Goal: Task Accomplishment & Management: Complete application form

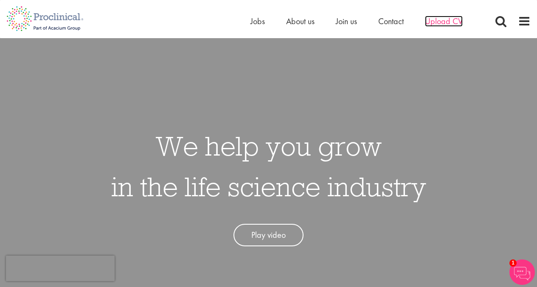
click at [441, 25] on span "Upload CV" at bounding box center [444, 21] width 38 height 11
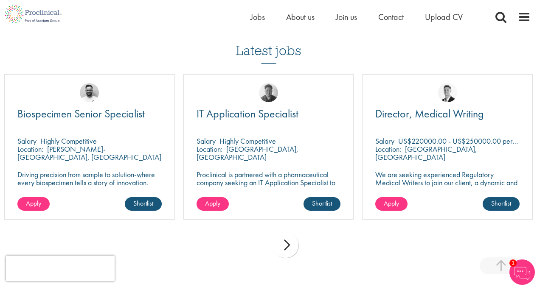
scroll to position [570, 0]
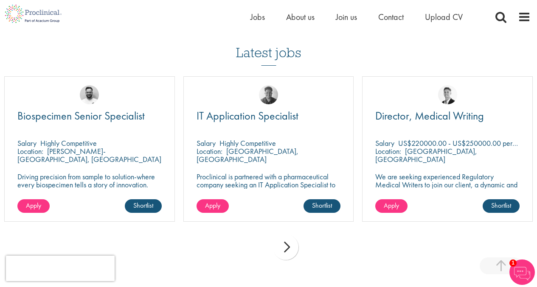
click at [288, 250] on div "next" at bounding box center [285, 247] width 25 height 25
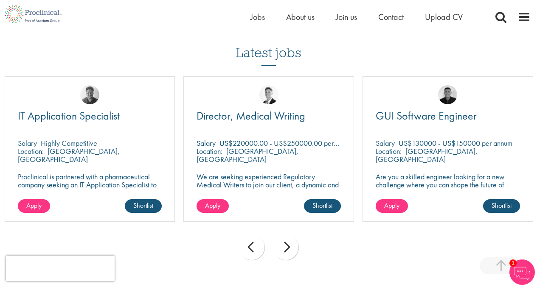
click at [289, 249] on div "next" at bounding box center [285, 247] width 25 height 25
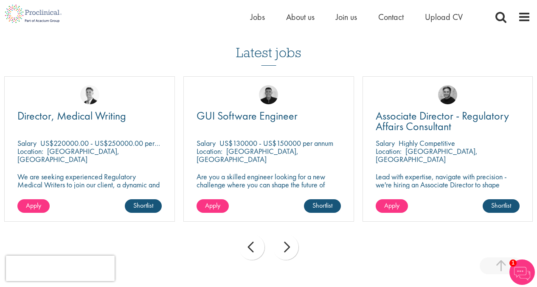
click at [289, 249] on div "next" at bounding box center [285, 247] width 25 height 25
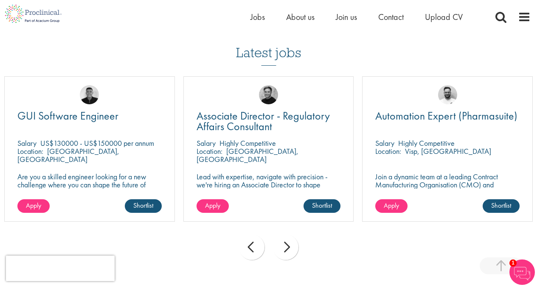
click at [289, 249] on div "next" at bounding box center [285, 247] width 25 height 25
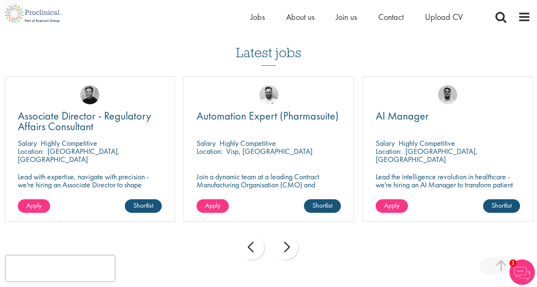
click at [289, 249] on div "next" at bounding box center [285, 247] width 25 height 25
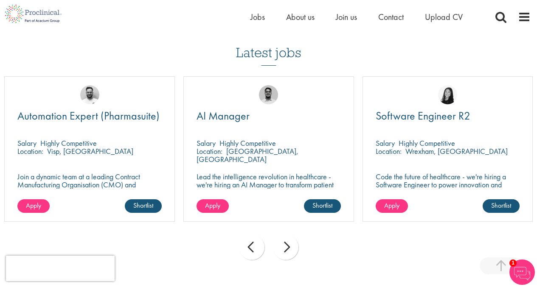
click at [289, 249] on div "next" at bounding box center [285, 247] width 25 height 25
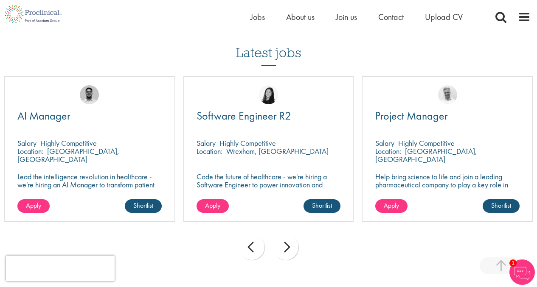
click at [289, 249] on div "next" at bounding box center [285, 247] width 25 height 25
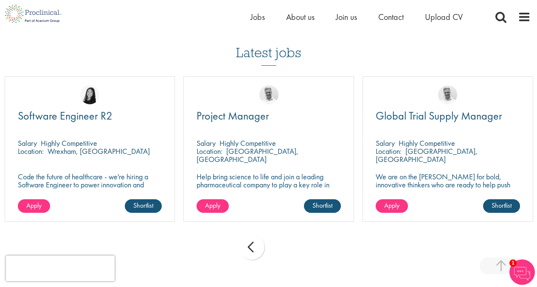
click at [257, 246] on div "prev" at bounding box center [251, 247] width 25 height 25
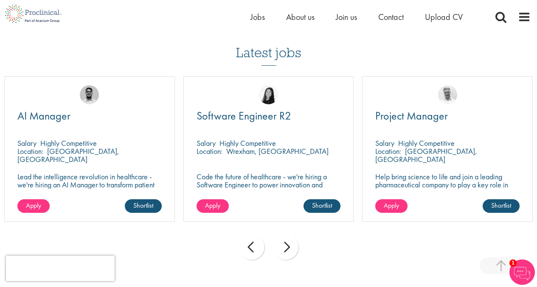
click at [293, 254] on div "next" at bounding box center [285, 247] width 25 height 25
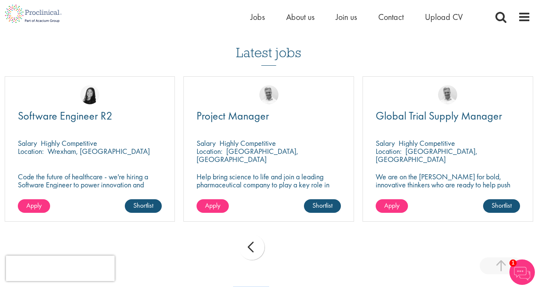
click at [293, 254] on div "prev next" at bounding box center [268, 249] width 537 height 37
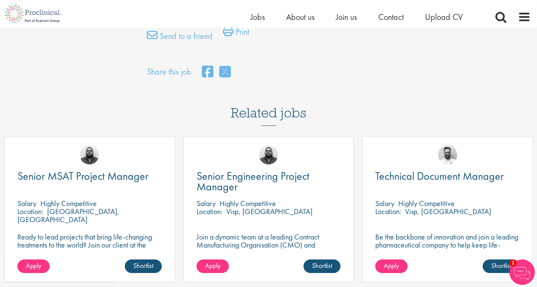
scroll to position [637, 0]
